Goal: Entertainment & Leisure: Consume media (video, audio)

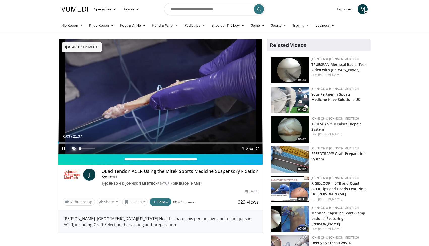
click at [74, 146] on span "Video Player" at bounding box center [74, 149] width 10 height 10
click at [258, 149] on span "Video Player" at bounding box center [258, 149] width 10 height 10
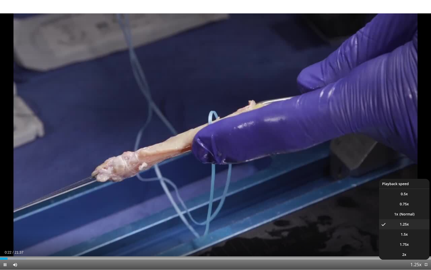
click at [418, 246] on span "Video Player" at bounding box center [416, 265] width 7 height 10
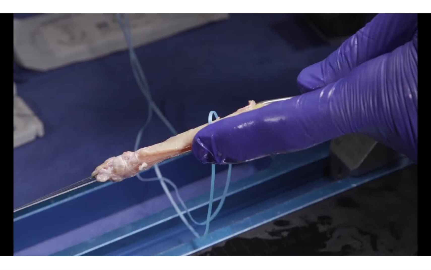
click at [417, 246] on span "Video Player" at bounding box center [416, 265] width 7 height 10
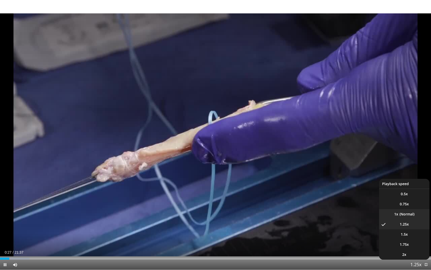
click at [407, 213] on li "1x" at bounding box center [404, 214] width 50 height 10
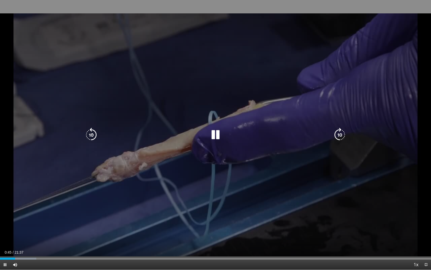
click at [417, 40] on div "10 seconds Tap to unmute" at bounding box center [215, 134] width 431 height 269
click at [342, 132] on icon "Video Player" at bounding box center [340, 135] width 14 height 14
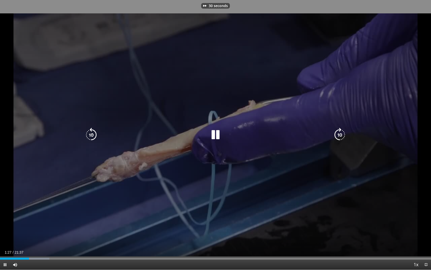
click at [342, 132] on icon "Video Player" at bounding box center [340, 135] width 14 height 14
click at [340, 136] on icon "Video Player" at bounding box center [340, 135] width 14 height 14
click at [340, 136] on div "20 seconds Tap to unmute" at bounding box center [215, 134] width 431 height 269
click at [342, 125] on div "20 seconds Tap to unmute" at bounding box center [215, 134] width 431 height 269
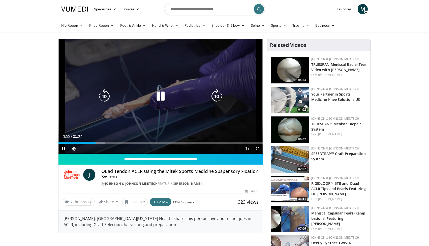
click at [162, 97] on icon "Video Player" at bounding box center [161, 96] width 14 height 14
